Goal: Transaction & Acquisition: Book appointment/travel/reservation

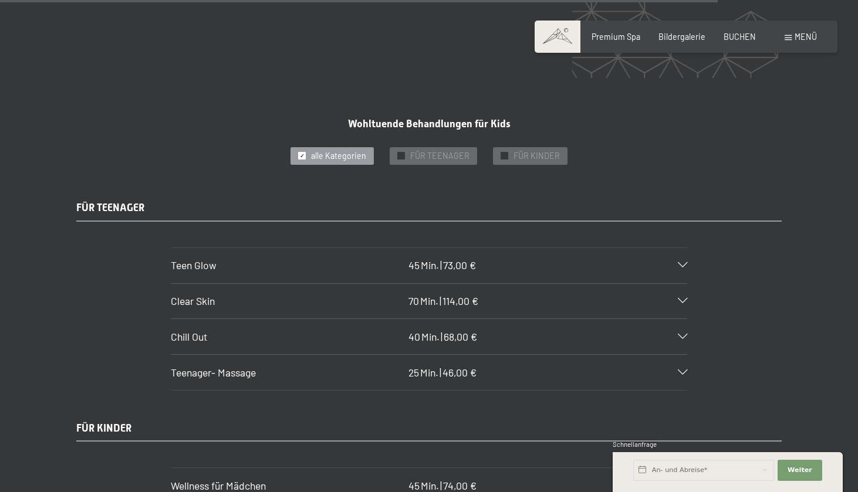
scroll to position [6351, 0]
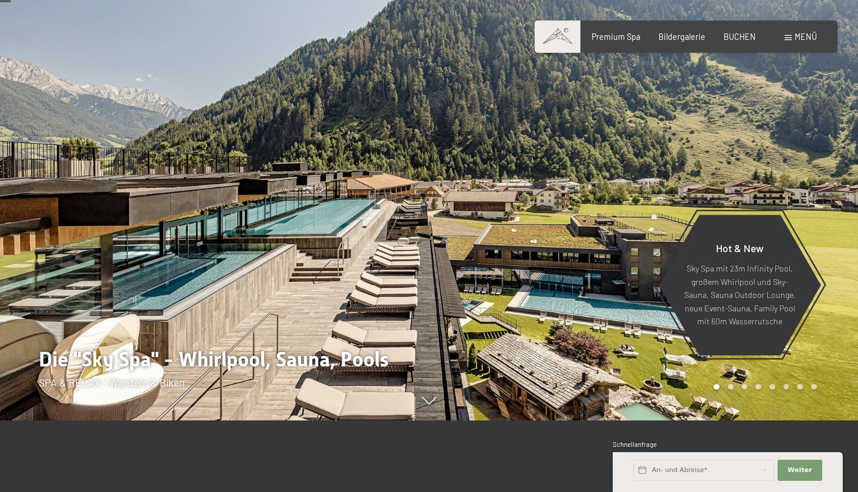
scroll to position [73, 0]
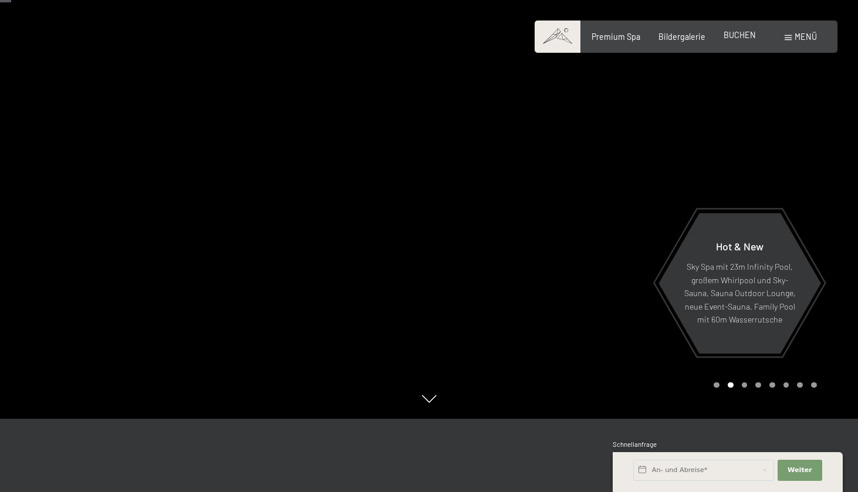
click at [739, 40] on div "BUCHEN" at bounding box center [739, 35] width 32 height 12
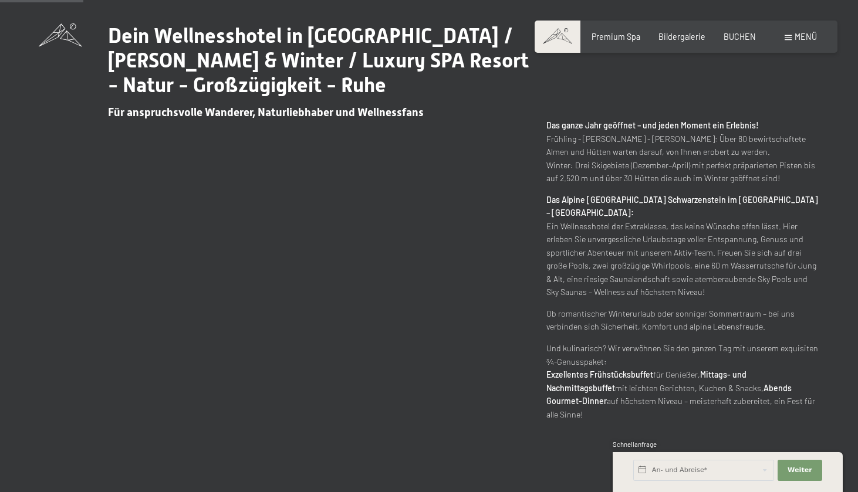
scroll to position [546, 0]
click at [734, 33] on span "BUCHEN" at bounding box center [739, 35] width 32 height 10
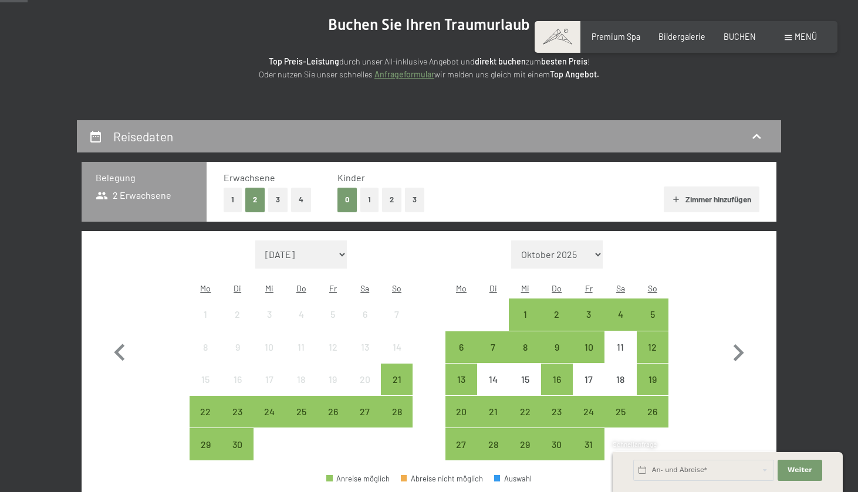
scroll to position [150, 0]
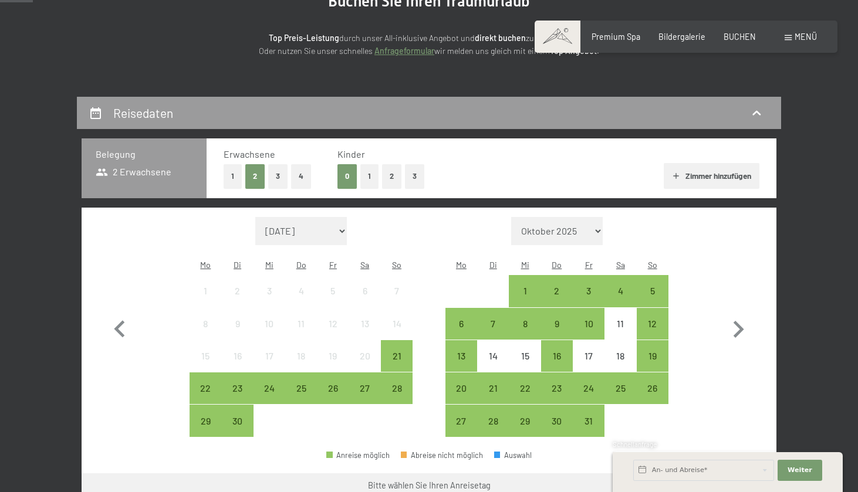
click at [279, 177] on button "3" at bounding box center [277, 176] width 19 height 24
click at [408, 175] on button "3" at bounding box center [414, 176] width 19 height 24
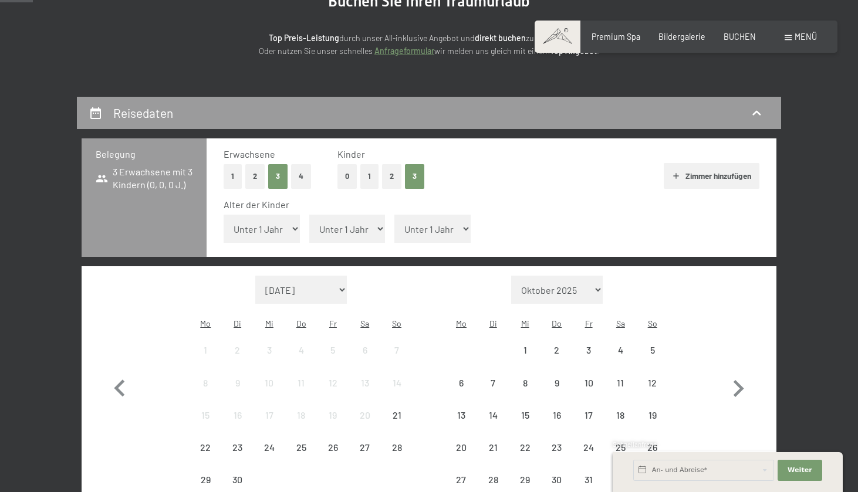
click at [264, 219] on select "Unter 1 Jahr 1 Jahr 2 Jahre 3 Jahre 4 Jahre 5 Jahre 6 Jahre 7 Jahre 8 Jahre 9 J…" at bounding box center [262, 229] width 76 height 28
select select "6"
select select "10"
click at [410, 218] on select "Unter 1 Jahr 1 Jahr 2 Jahre 3 Jahre 4 Jahre 5 Jahre 6 Jahre 7 Jahre 8 Jahre 9 J…" at bounding box center [432, 229] width 76 height 28
select select "10"
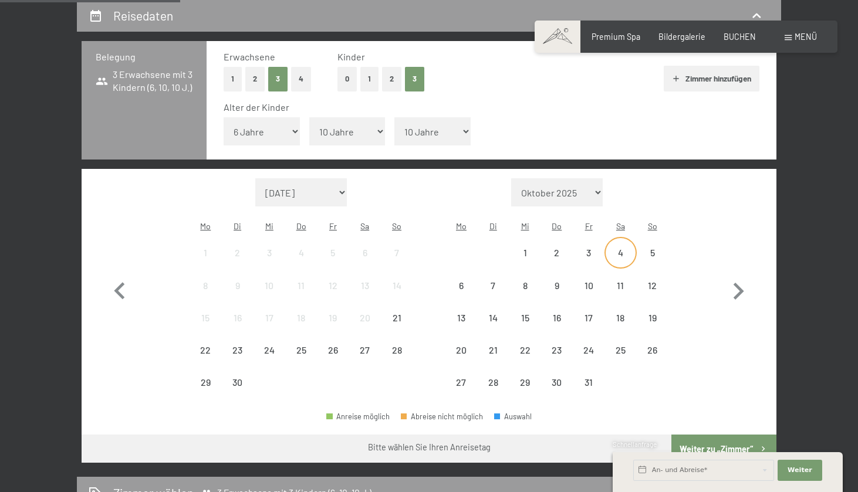
scroll to position [249, 0]
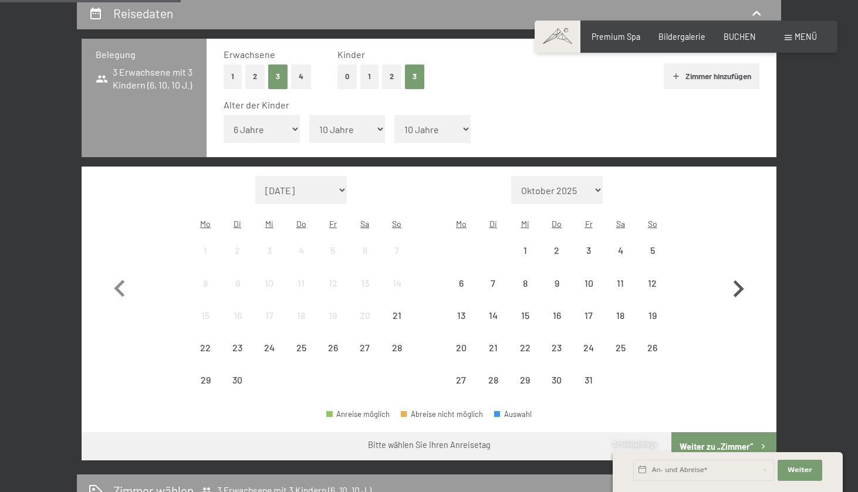
click at [733, 272] on icon "button" at bounding box center [738, 289] width 34 height 34
select select "[DATE]"
click at [733, 272] on icon "button" at bounding box center [738, 289] width 34 height 34
select select "[DATE]"
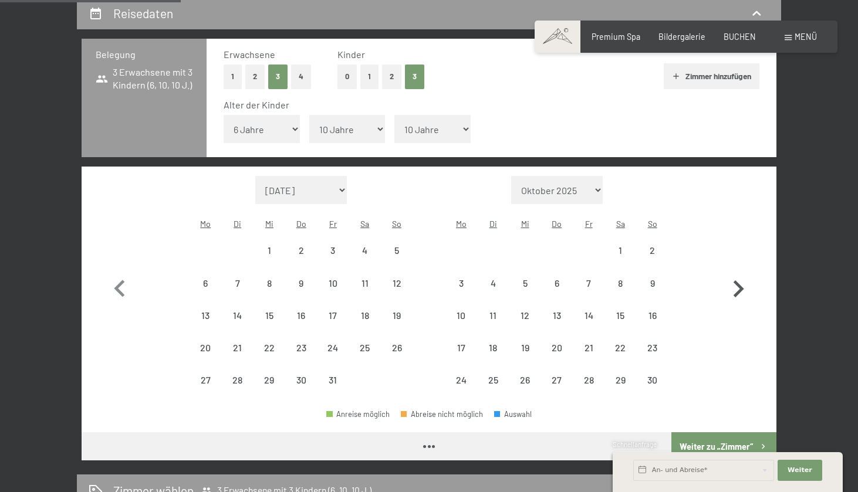
select select "[DATE]"
click at [733, 272] on icon "button" at bounding box center [738, 289] width 34 height 34
select select "[DATE]"
click at [733, 272] on icon "button" at bounding box center [738, 289] width 34 height 34
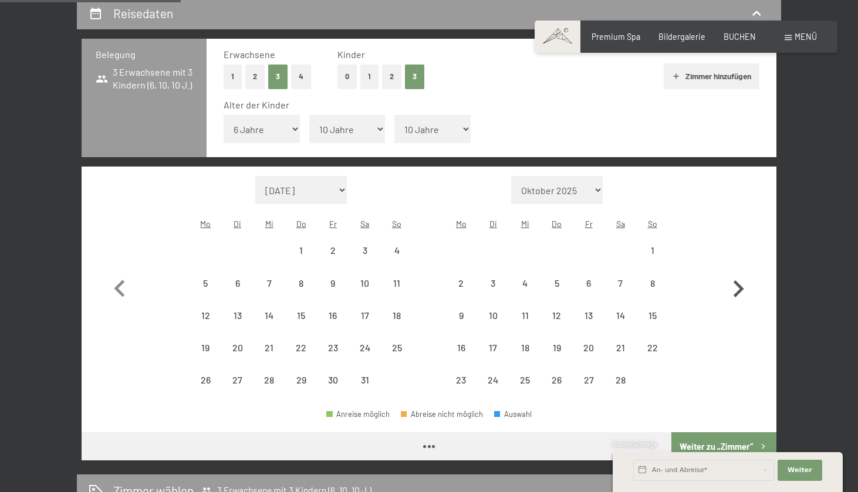
click at [733, 272] on icon "button" at bounding box center [738, 289] width 34 height 34
select select "[DATE]"
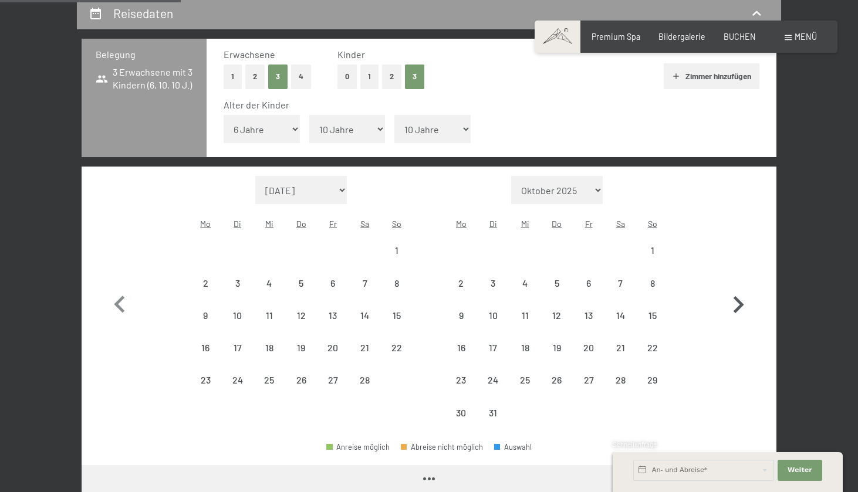
click at [733, 260] on button "button" at bounding box center [738, 302] width 34 height 253
select select "[DATE]"
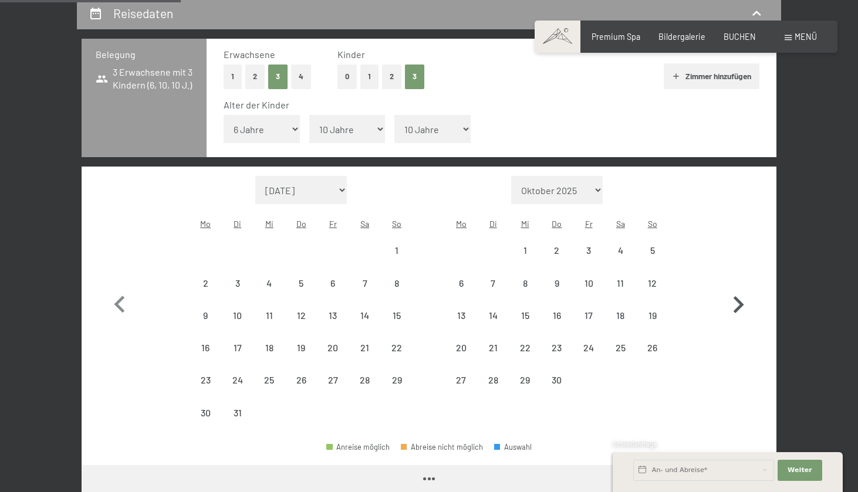
select select "[DATE]"
click at [466, 279] on div "6" at bounding box center [460, 293] width 29 height 29
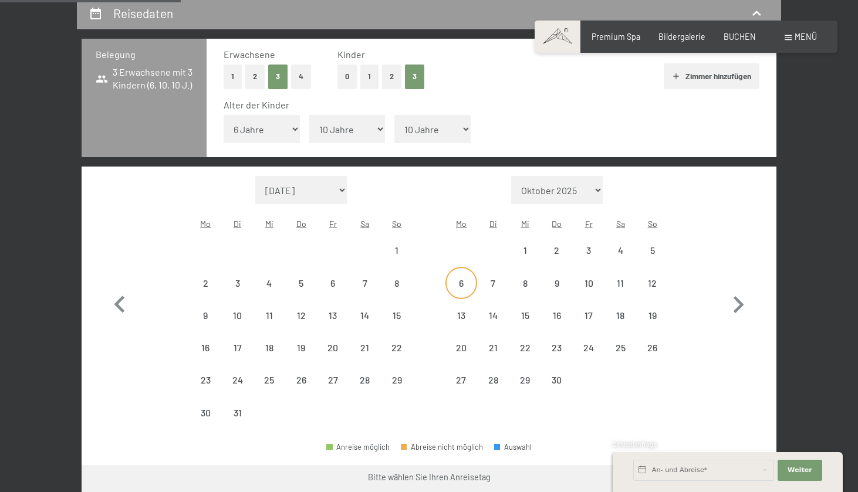
select select "[DATE]"
click at [631, 279] on div "11" at bounding box center [619, 293] width 29 height 29
select select "[DATE]"
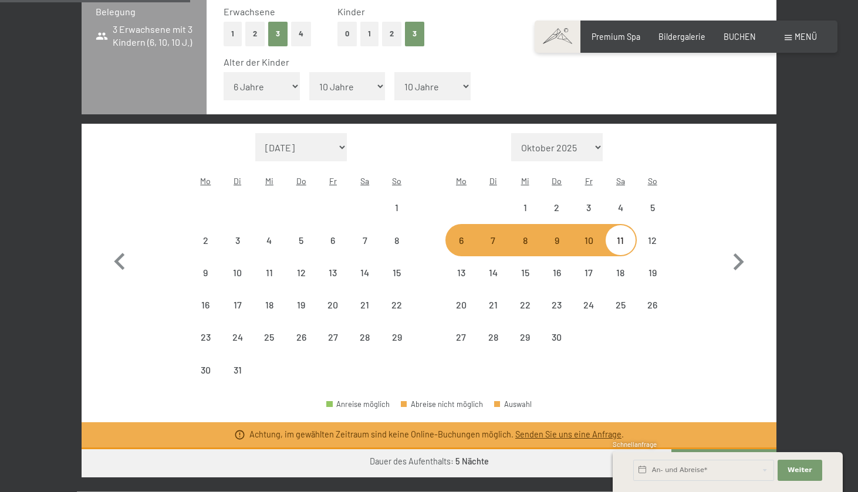
scroll to position [290, 0]
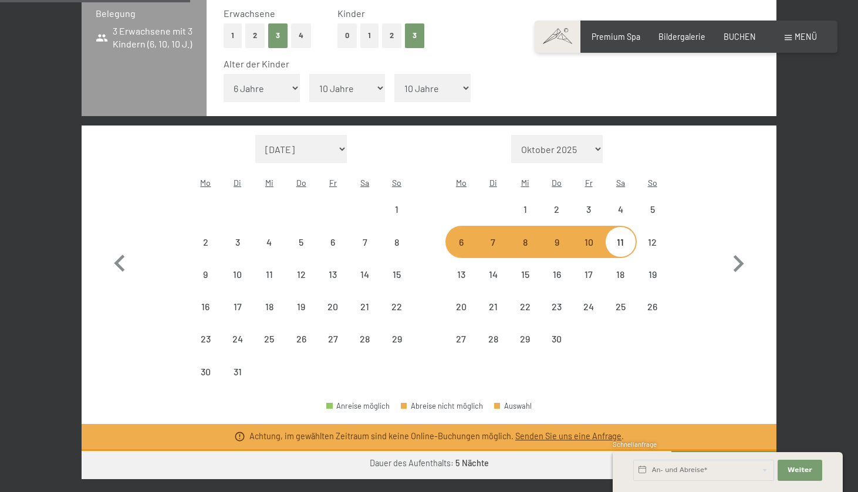
click at [468, 238] on div "6" at bounding box center [460, 252] width 29 height 29
select select "[DATE]"
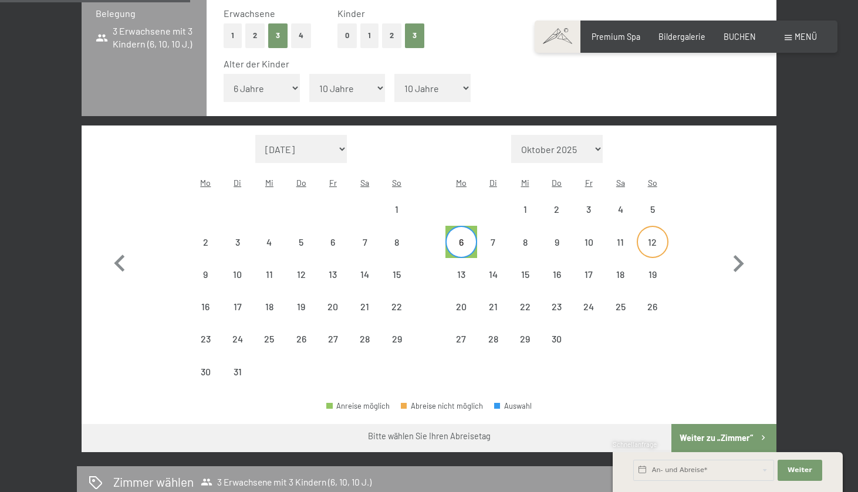
click at [644, 238] on div "12" at bounding box center [652, 252] width 29 height 29
select select "[DATE]"
